Goal: Information Seeking & Learning: Learn about a topic

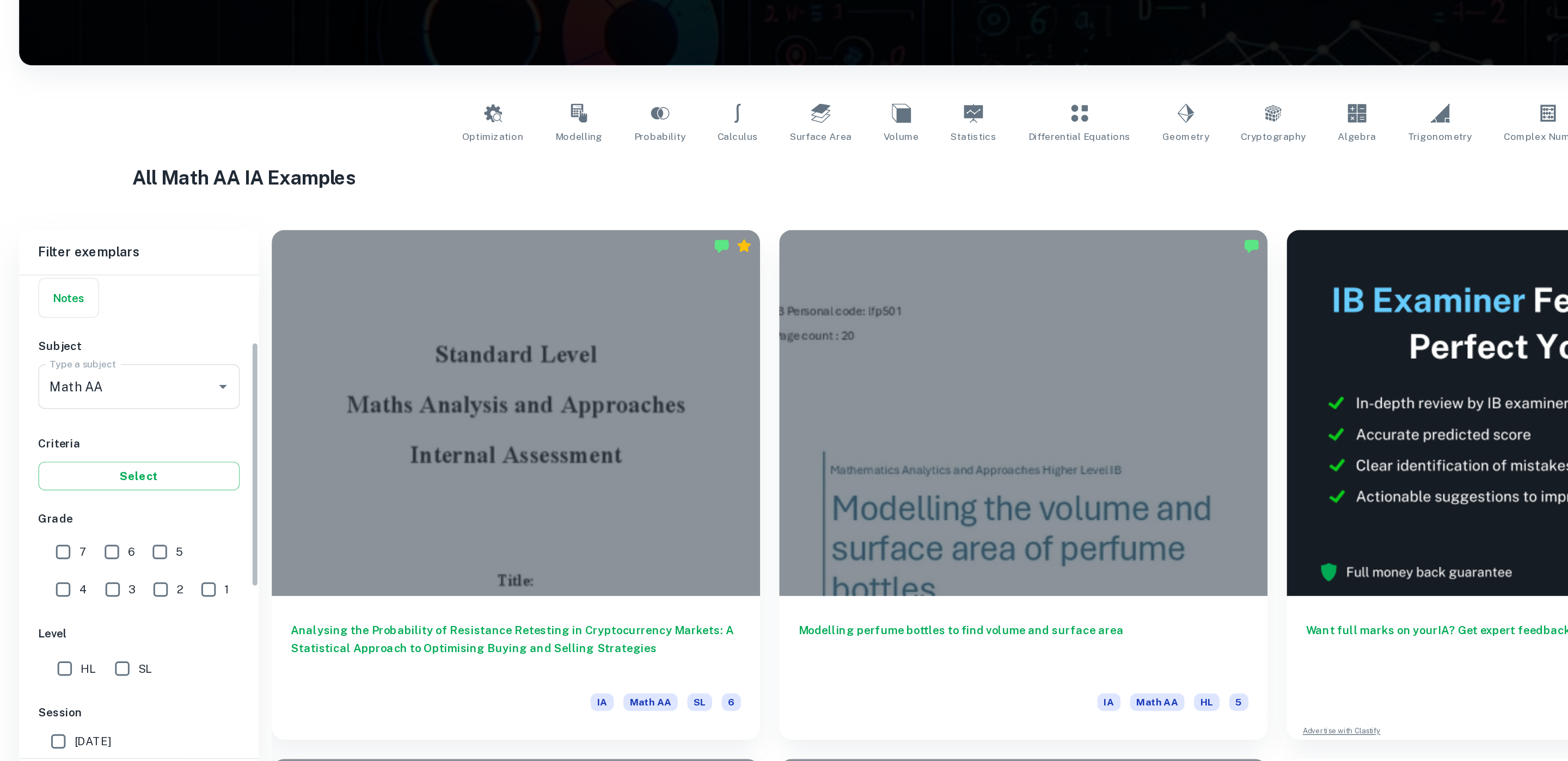
scroll to position [87, 0]
click at [85, 663] on input "SL" at bounding box center [83, 661] width 22 height 22
checkbox input "true"
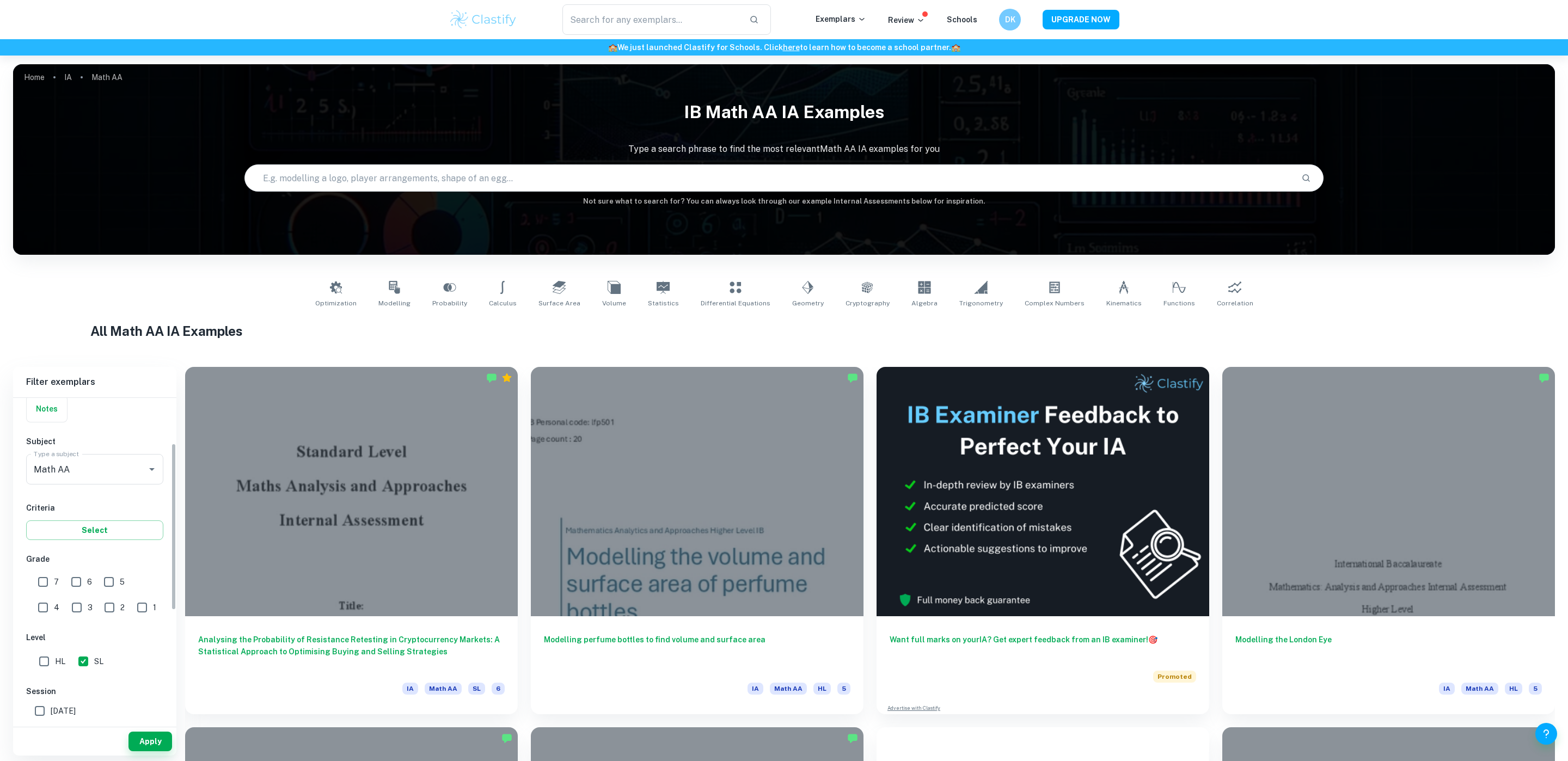
click at [148, 752] on div "Apply" at bounding box center [94, 741] width 163 height 28
click at [148, 741] on button "Apply" at bounding box center [150, 741] width 43 height 20
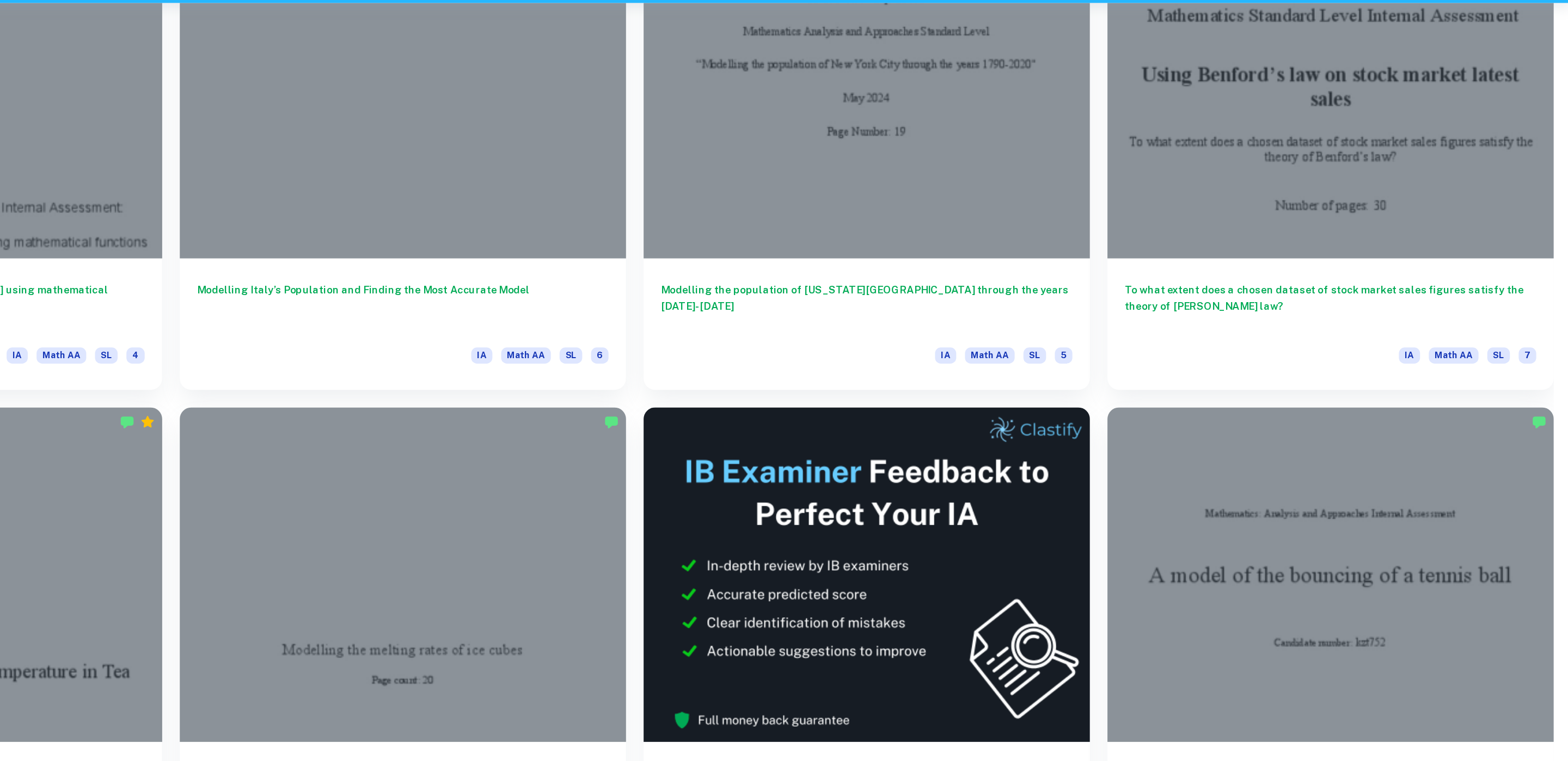
scroll to position [1380, 0]
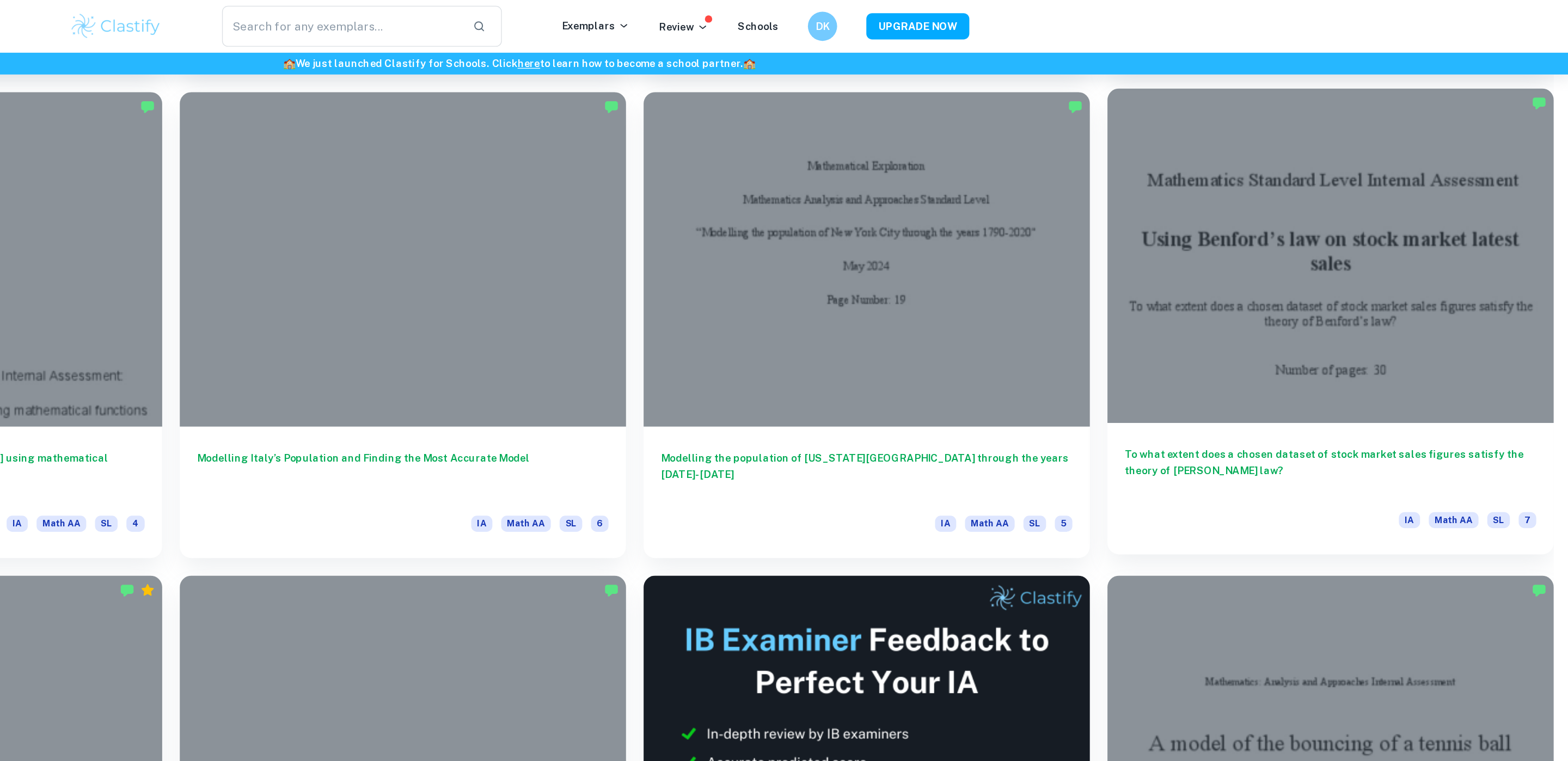
click at [1332, 337] on h6 "To what extent does a chosen dataset of stock market sales figures satisfy the …" at bounding box center [1388, 350] width 306 height 36
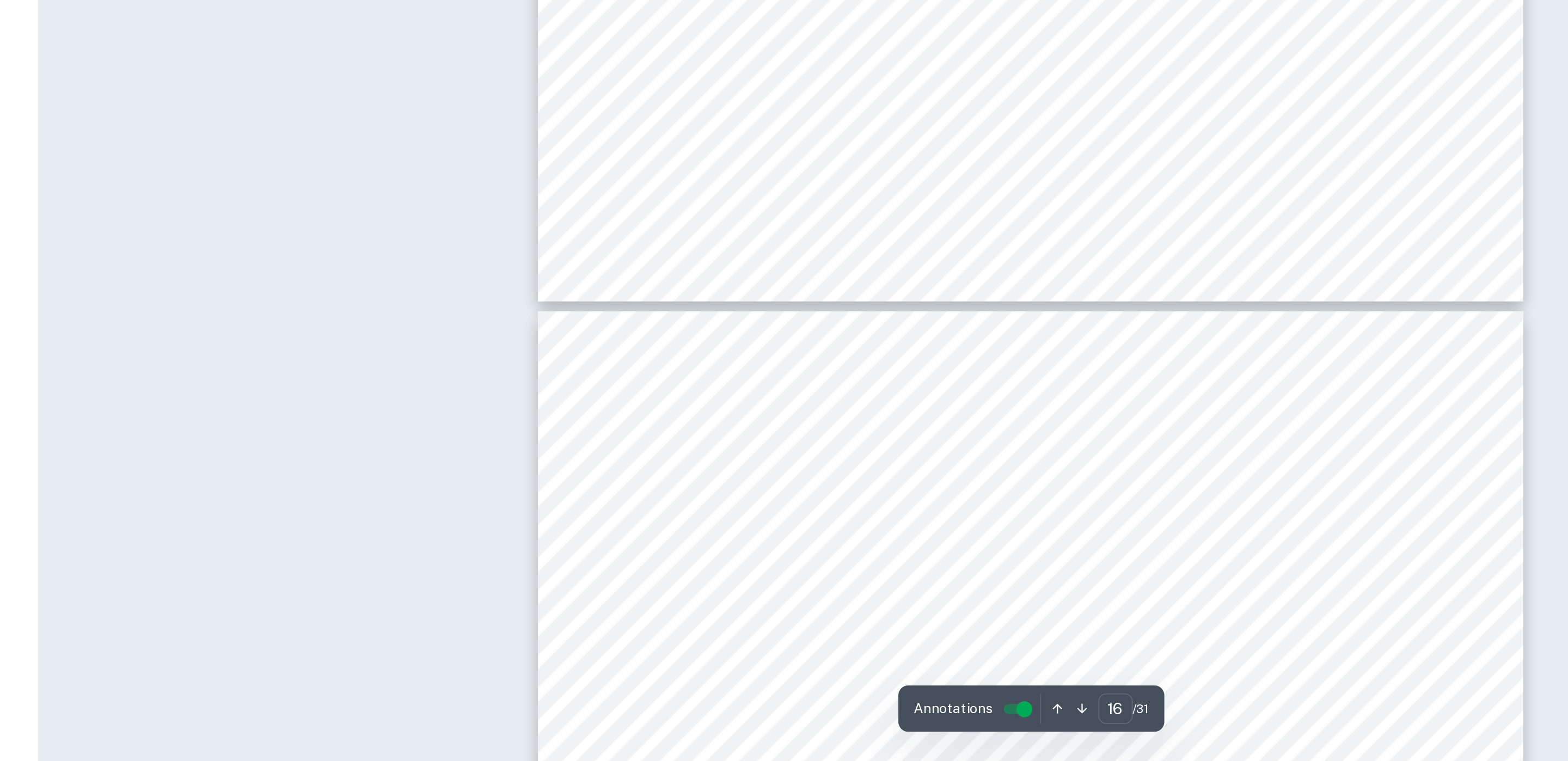
scroll to position [12315, 0]
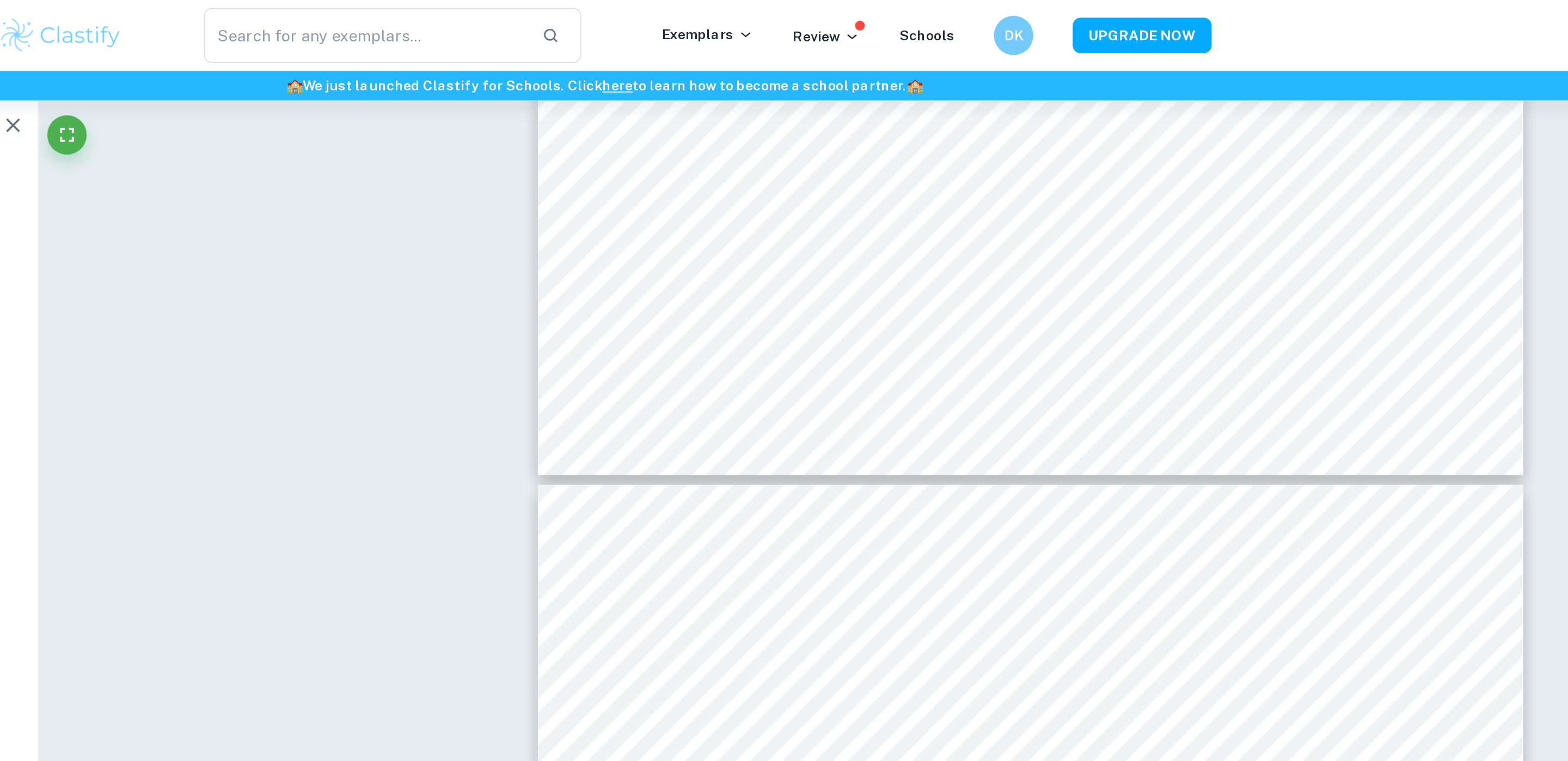
type input "5"
